Goal: Task Accomplishment & Management: Find specific page/section

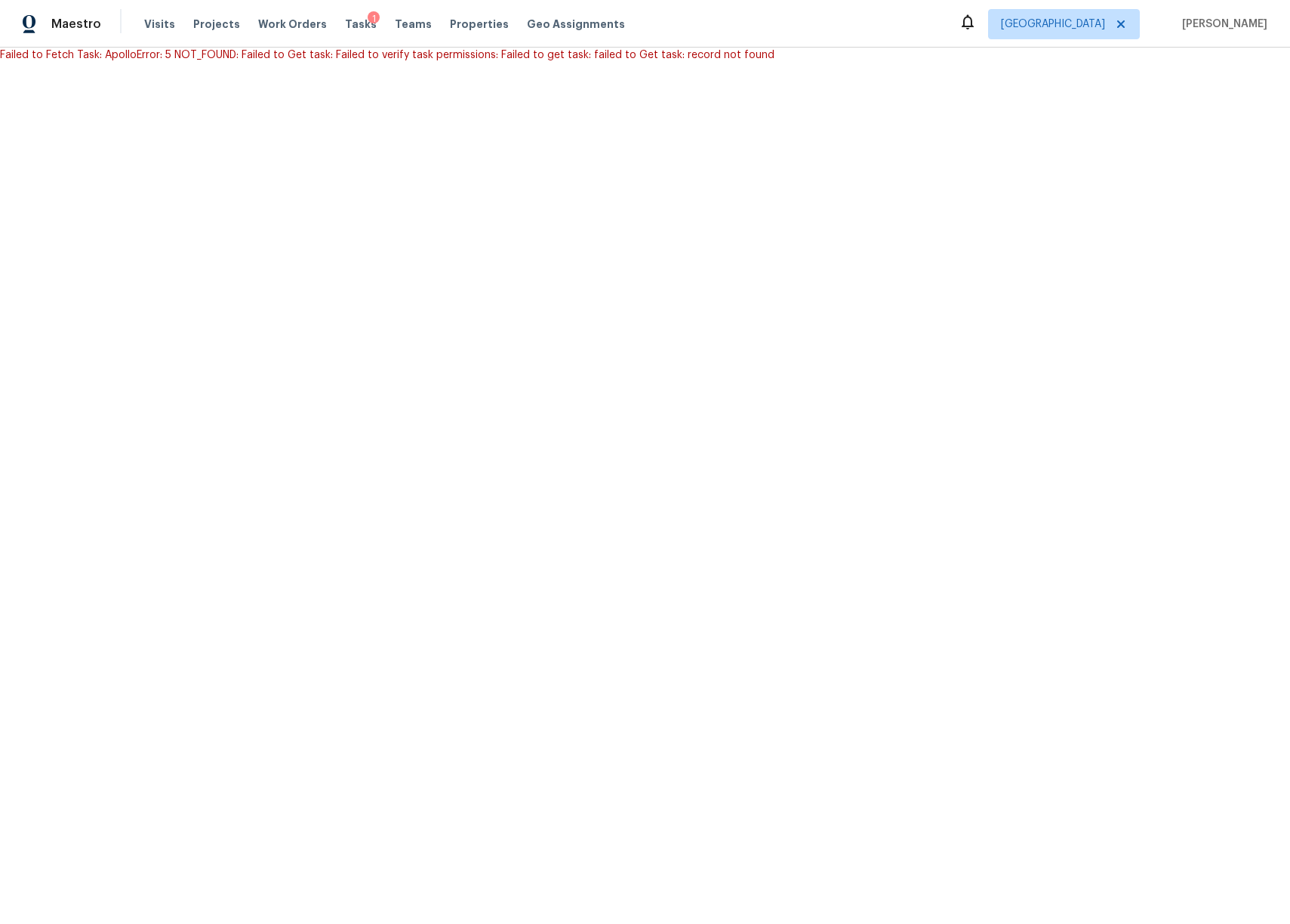
click at [325, 24] on div "Visits Projects Work Orders Tasks 1 Teams Properties Geo Assignments" at bounding box center [393, 24] width 499 height 30
click at [345, 22] on span "Tasks" at bounding box center [361, 24] width 32 height 11
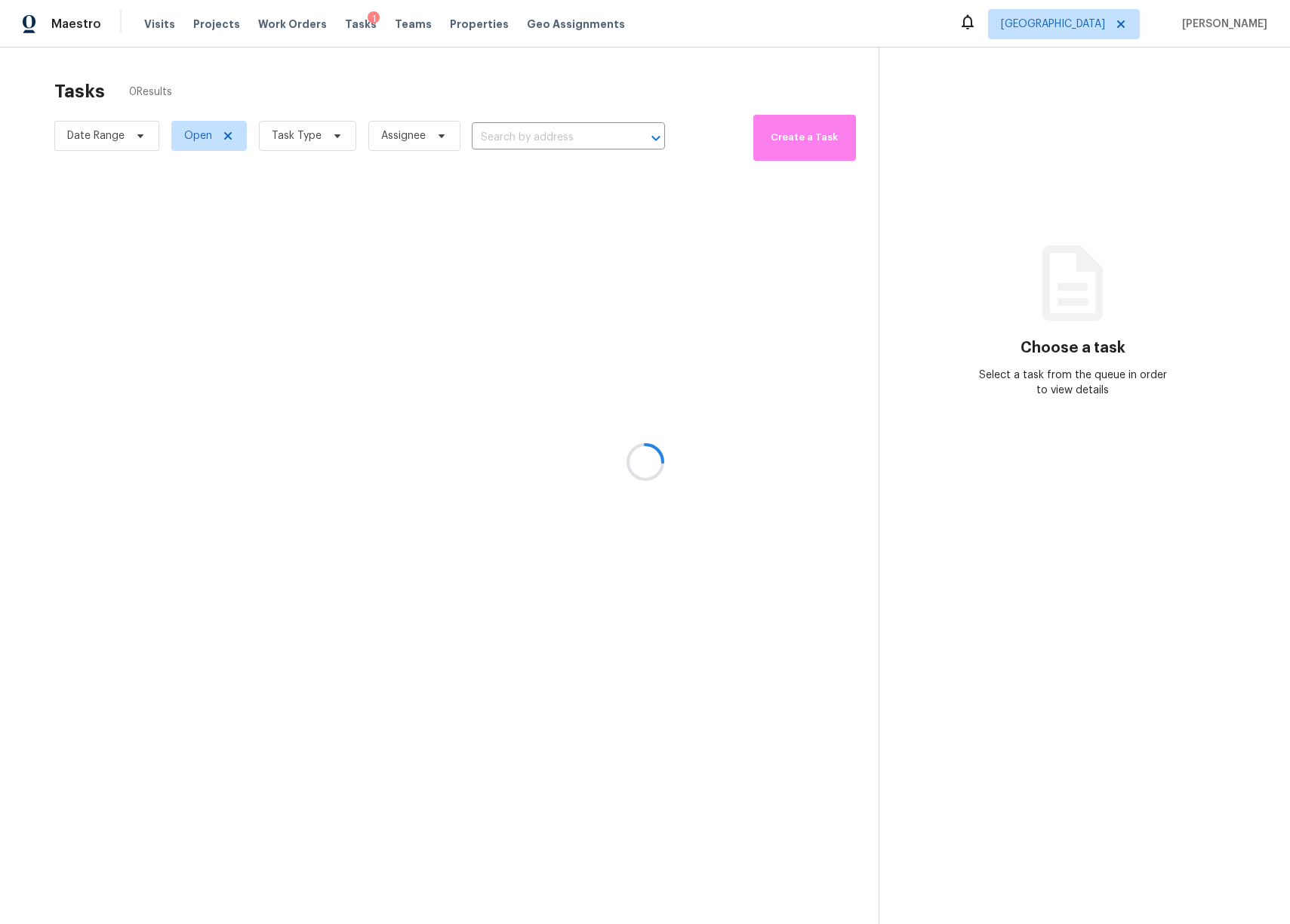
click at [418, 131] on div at bounding box center [645, 462] width 1290 height 924
click at [431, 133] on div at bounding box center [645, 462] width 1290 height 924
click at [443, 134] on div at bounding box center [645, 462] width 1290 height 924
click at [1135, 34] on div at bounding box center [645, 462] width 1290 height 924
click at [1142, 23] on div at bounding box center [645, 462] width 1290 height 924
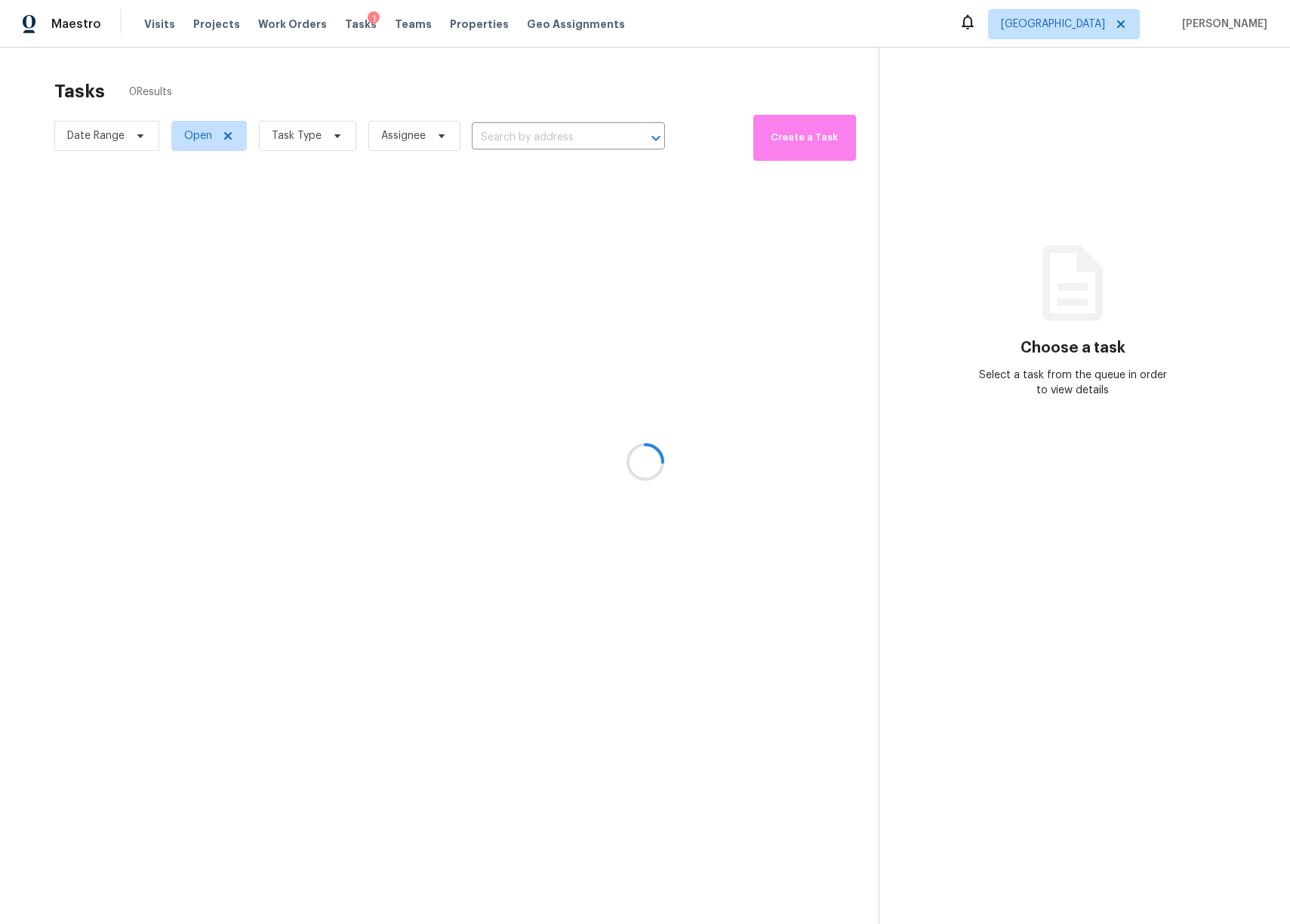
click at [1136, 25] on div at bounding box center [645, 462] width 1290 height 924
